Goal: Task Accomplishment & Management: Manage account settings

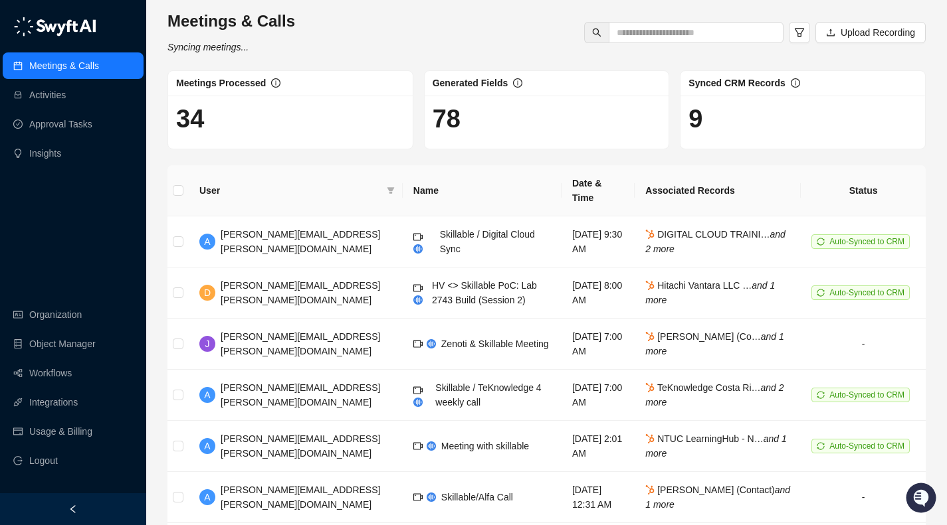
click at [60, 436] on link "Usage & Billing" at bounding box center [60, 431] width 63 height 27
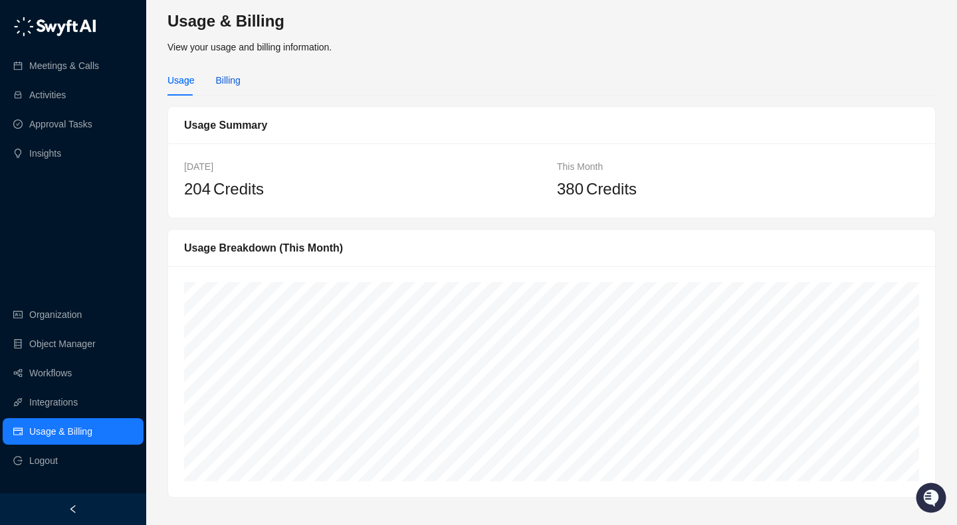
click at [233, 84] on div "Billing" at bounding box center [227, 80] width 25 height 15
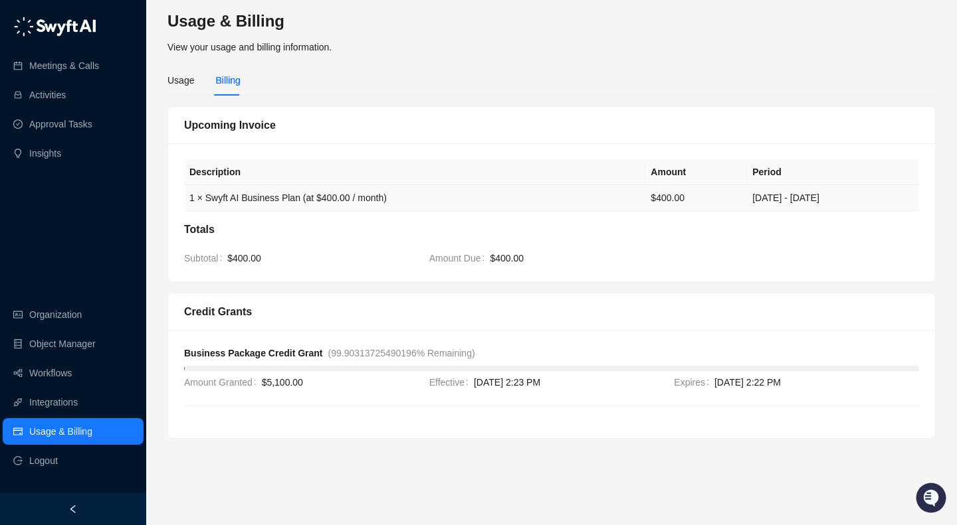
click at [270, 197] on td "1 × Swyft AI Business Plan (at $400.00 / month)" at bounding box center [414, 198] width 461 height 26
click at [236, 308] on div "Credit Grants" at bounding box center [551, 312] width 735 height 17
click at [282, 381] on span "$5,100.00" at bounding box center [340, 382] width 157 height 15
click at [181, 82] on div "Usage" at bounding box center [180, 80] width 27 height 15
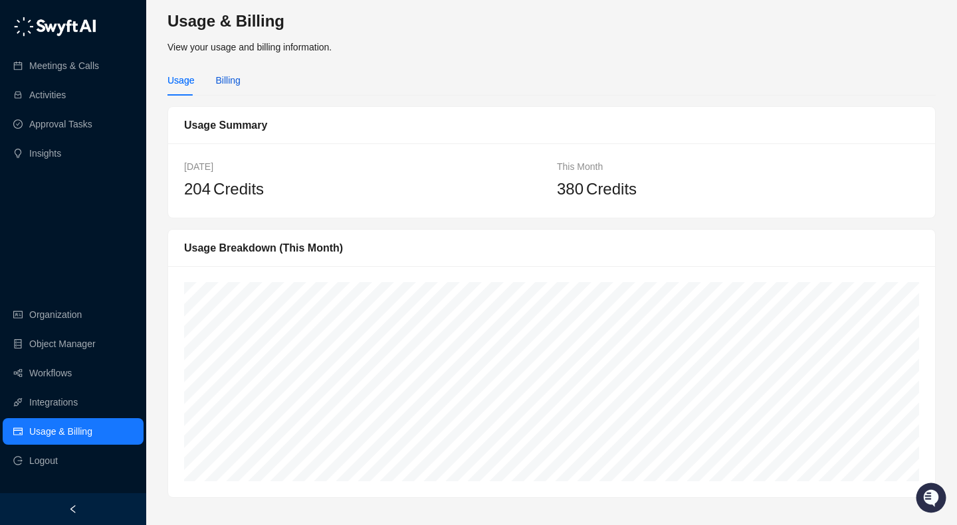
click at [232, 78] on div "Billing" at bounding box center [227, 80] width 25 height 15
